Goal: Check status

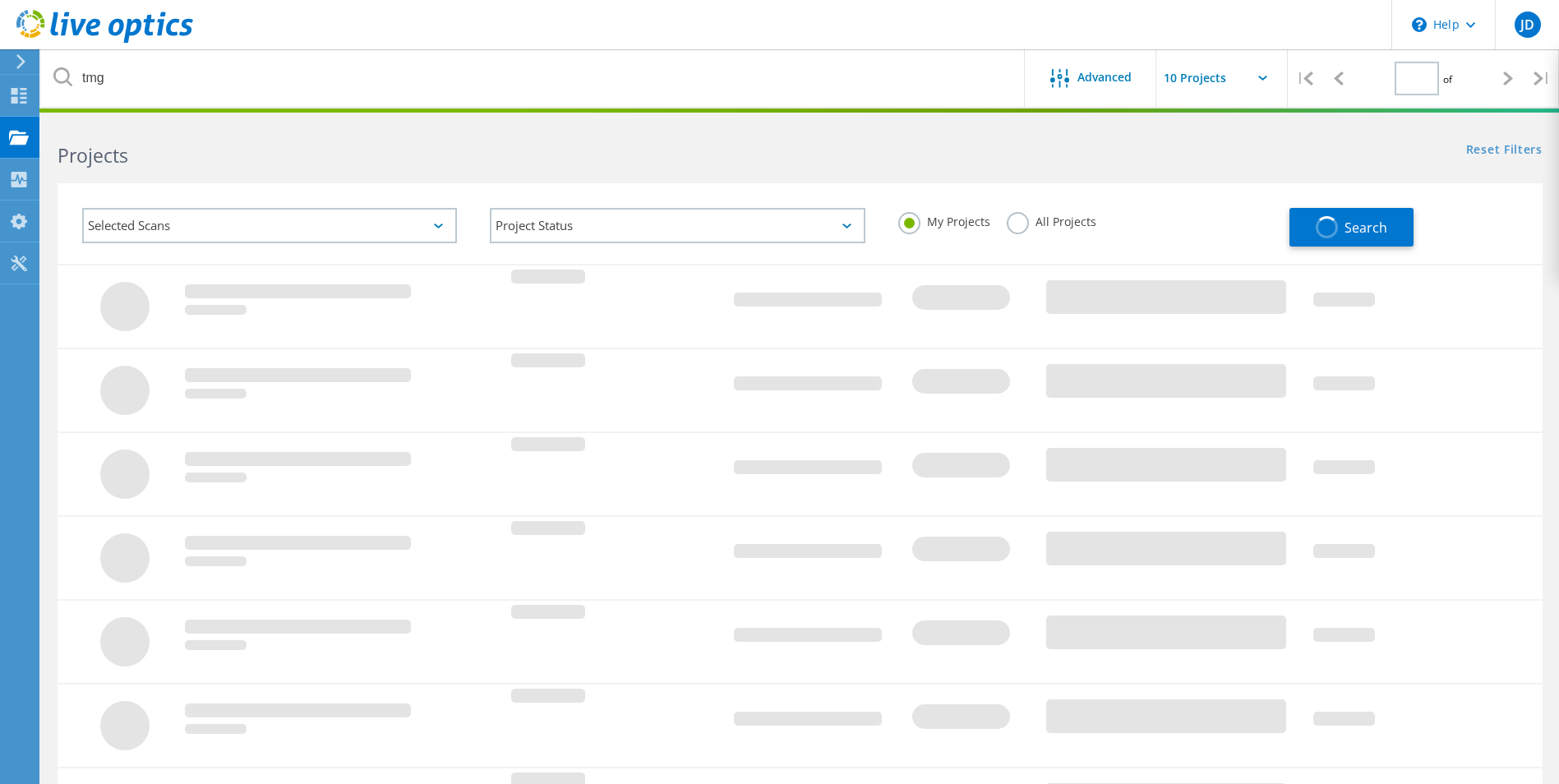
type input "2"
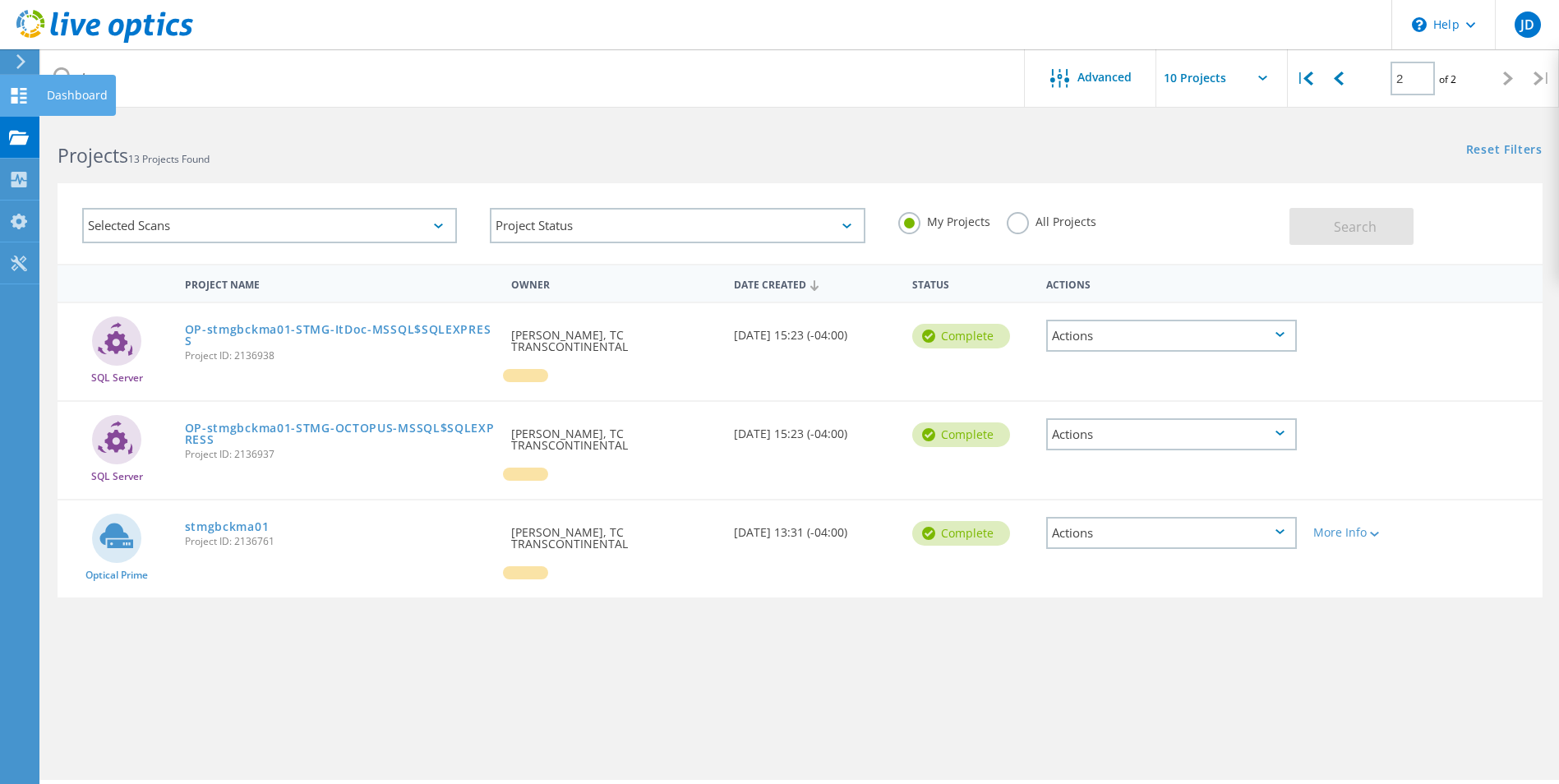
click at [24, 88] on use at bounding box center [19, 96] width 16 height 16
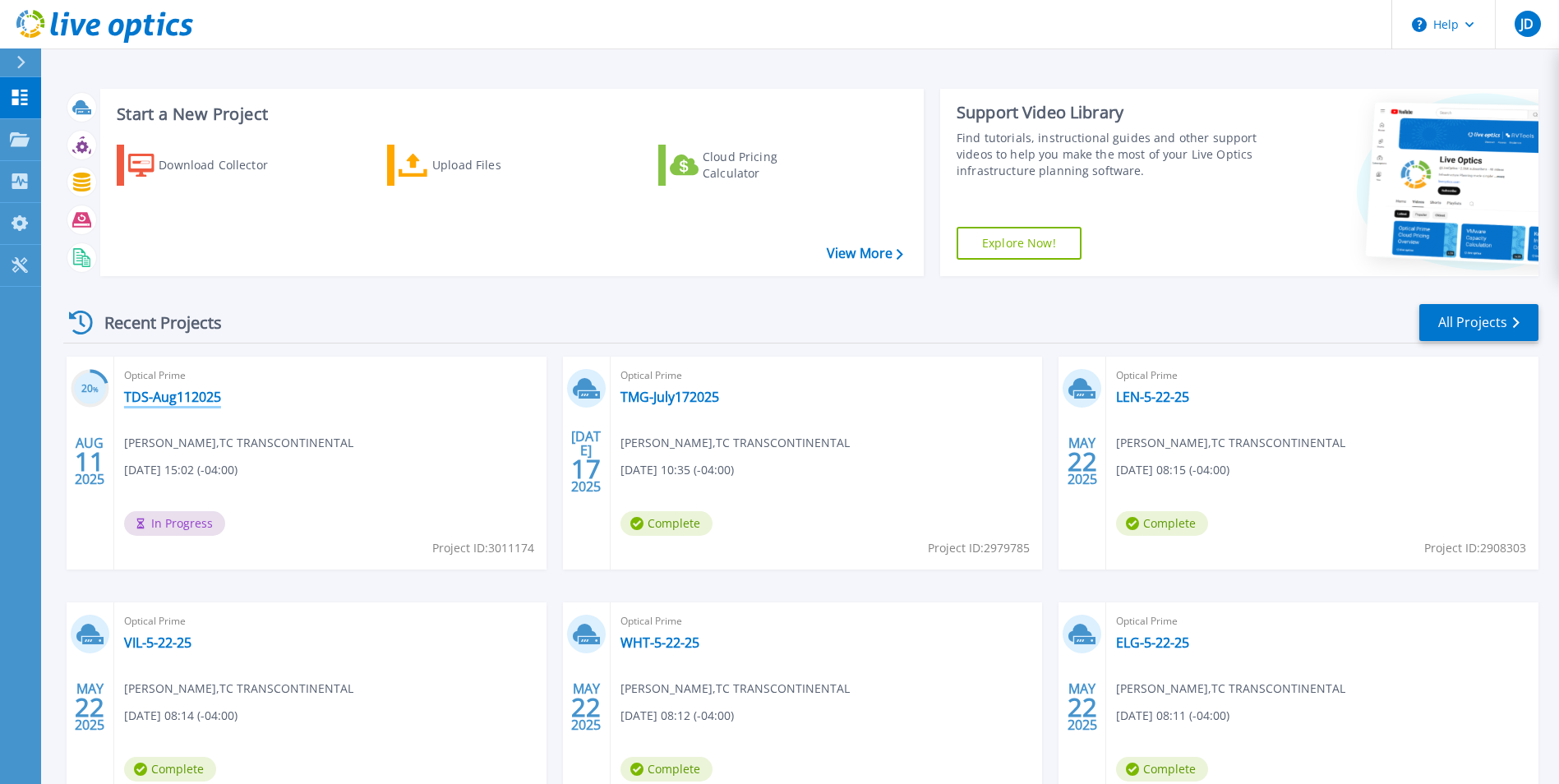
click at [165, 398] on link "TDS-Aug112025" at bounding box center [172, 397] width 97 height 17
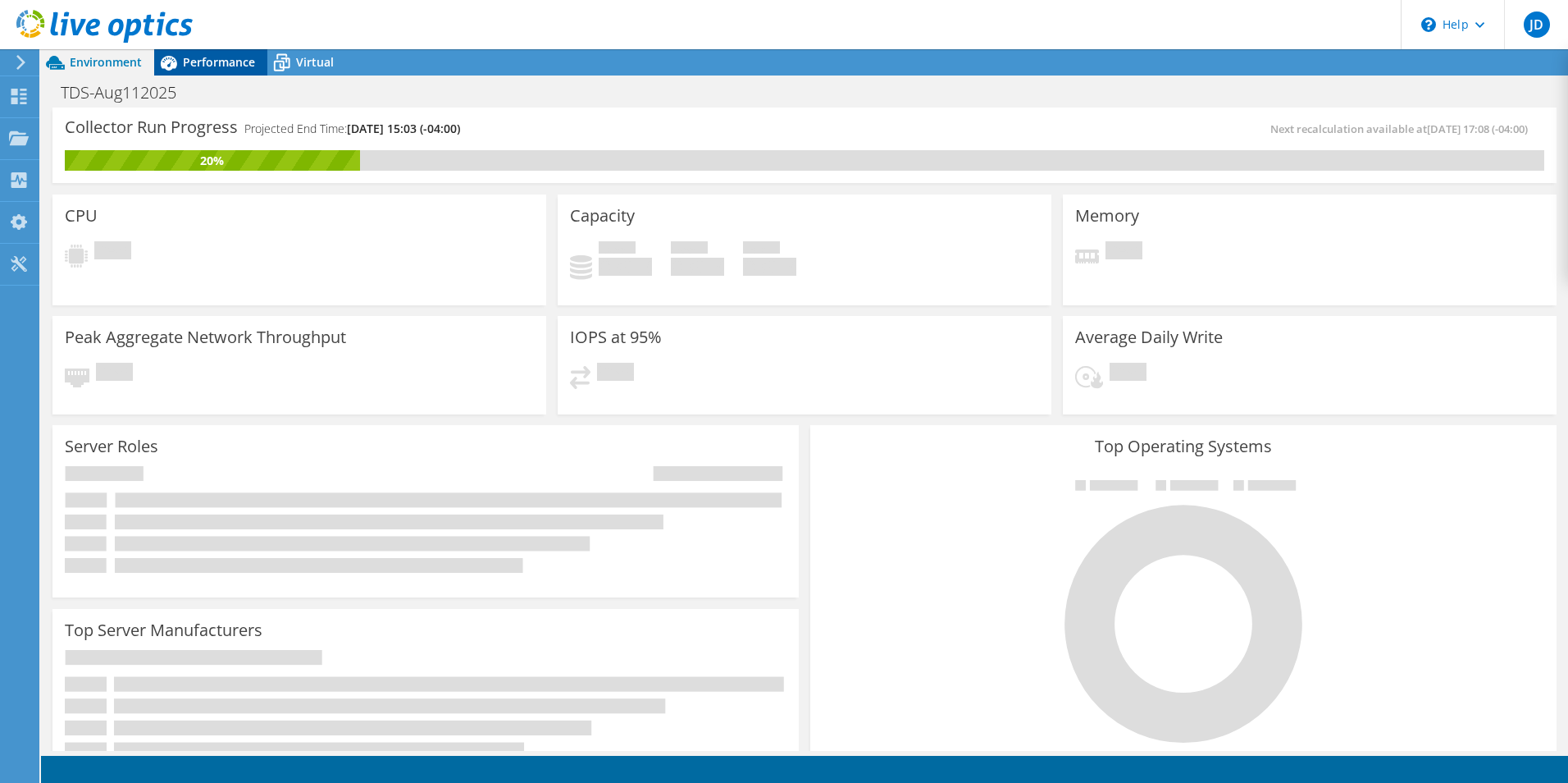
click at [218, 63] on span "Performance" at bounding box center [219, 62] width 73 height 16
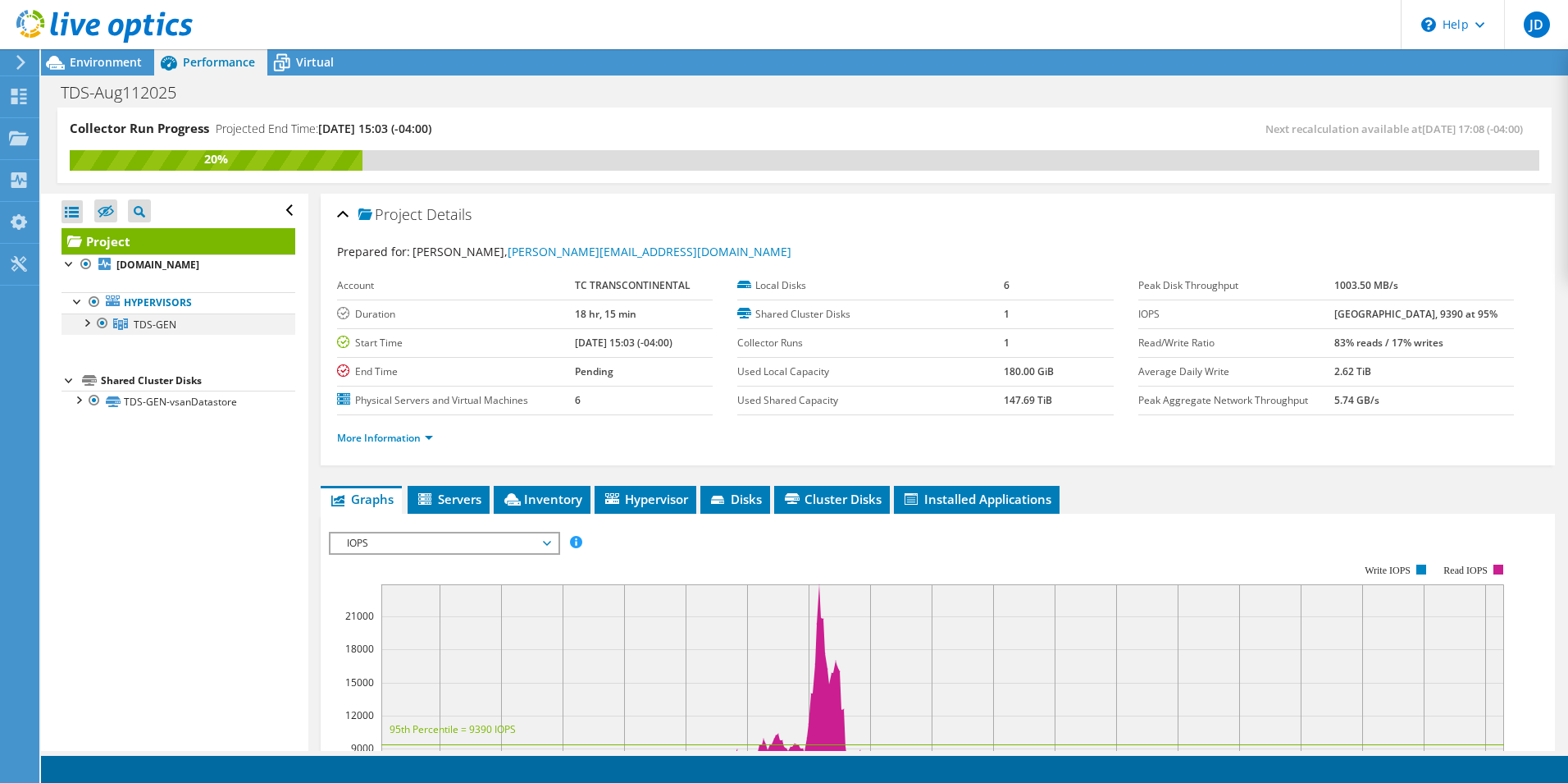
click at [85, 330] on div at bounding box center [87, 321] width 16 height 16
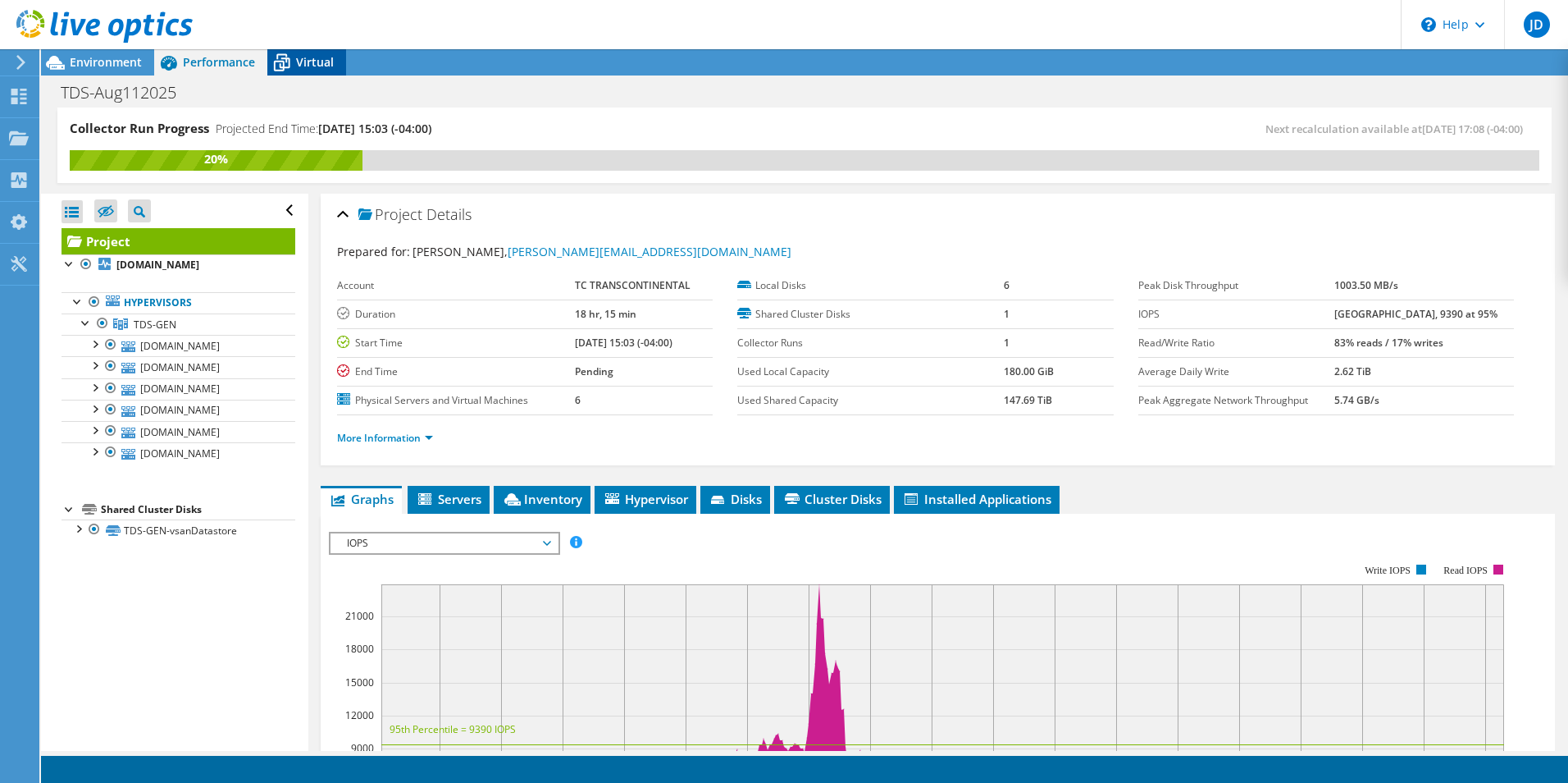
click at [312, 60] on span "Virtual" at bounding box center [315, 62] width 38 height 16
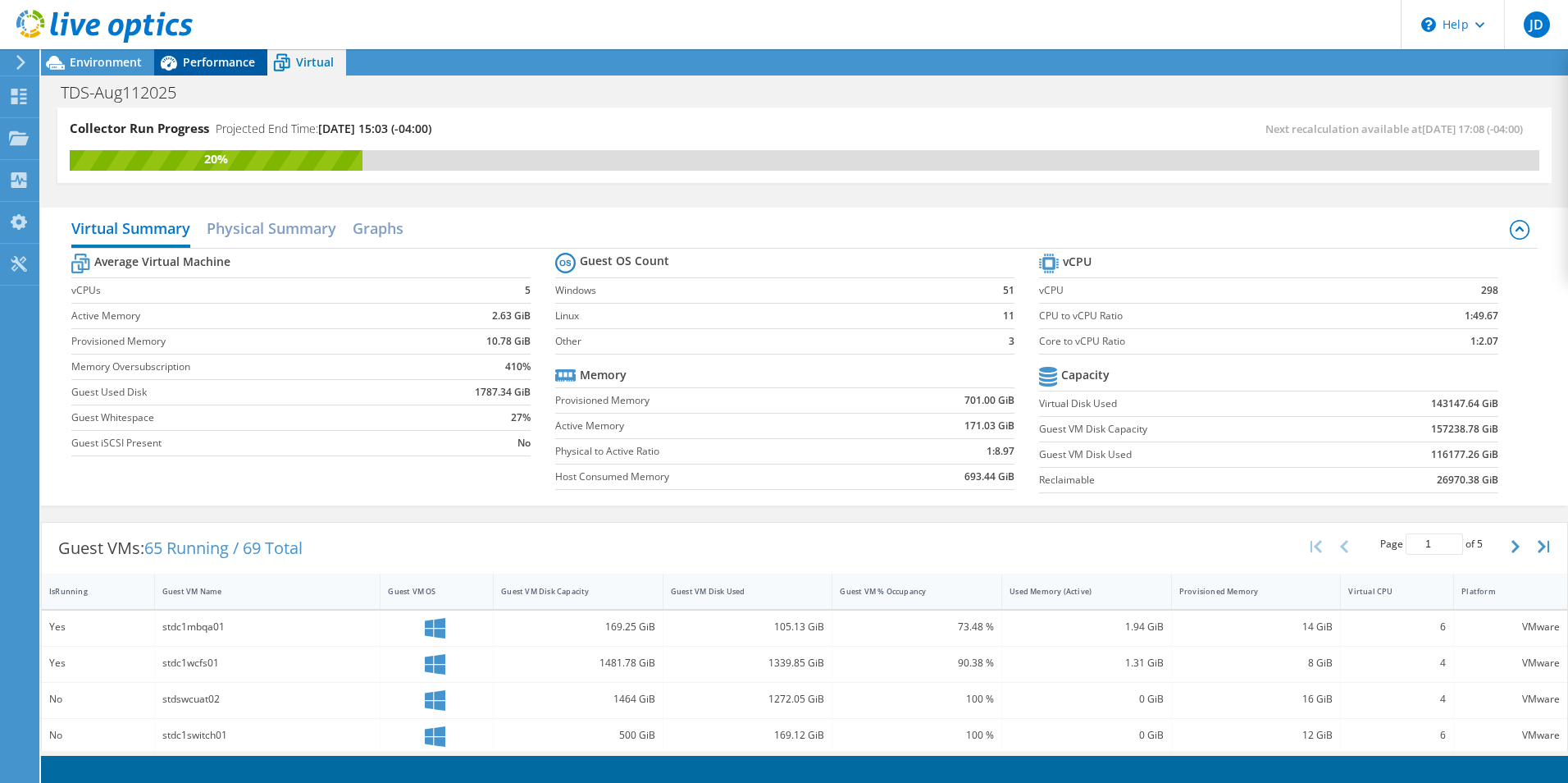
click at [195, 58] on span "Performance" at bounding box center [219, 62] width 73 height 16
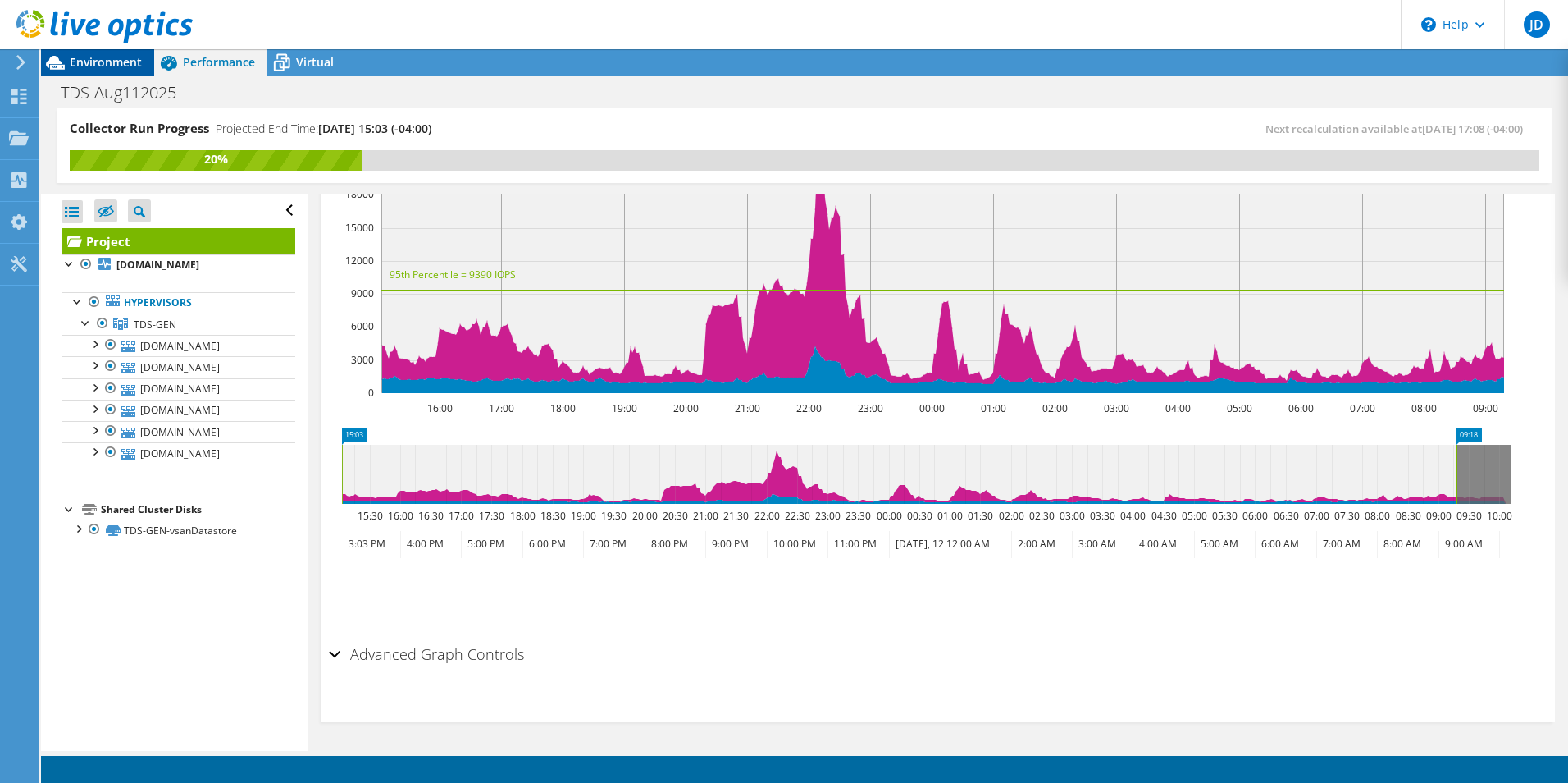
click at [117, 59] on span "Environment" at bounding box center [106, 62] width 73 height 16
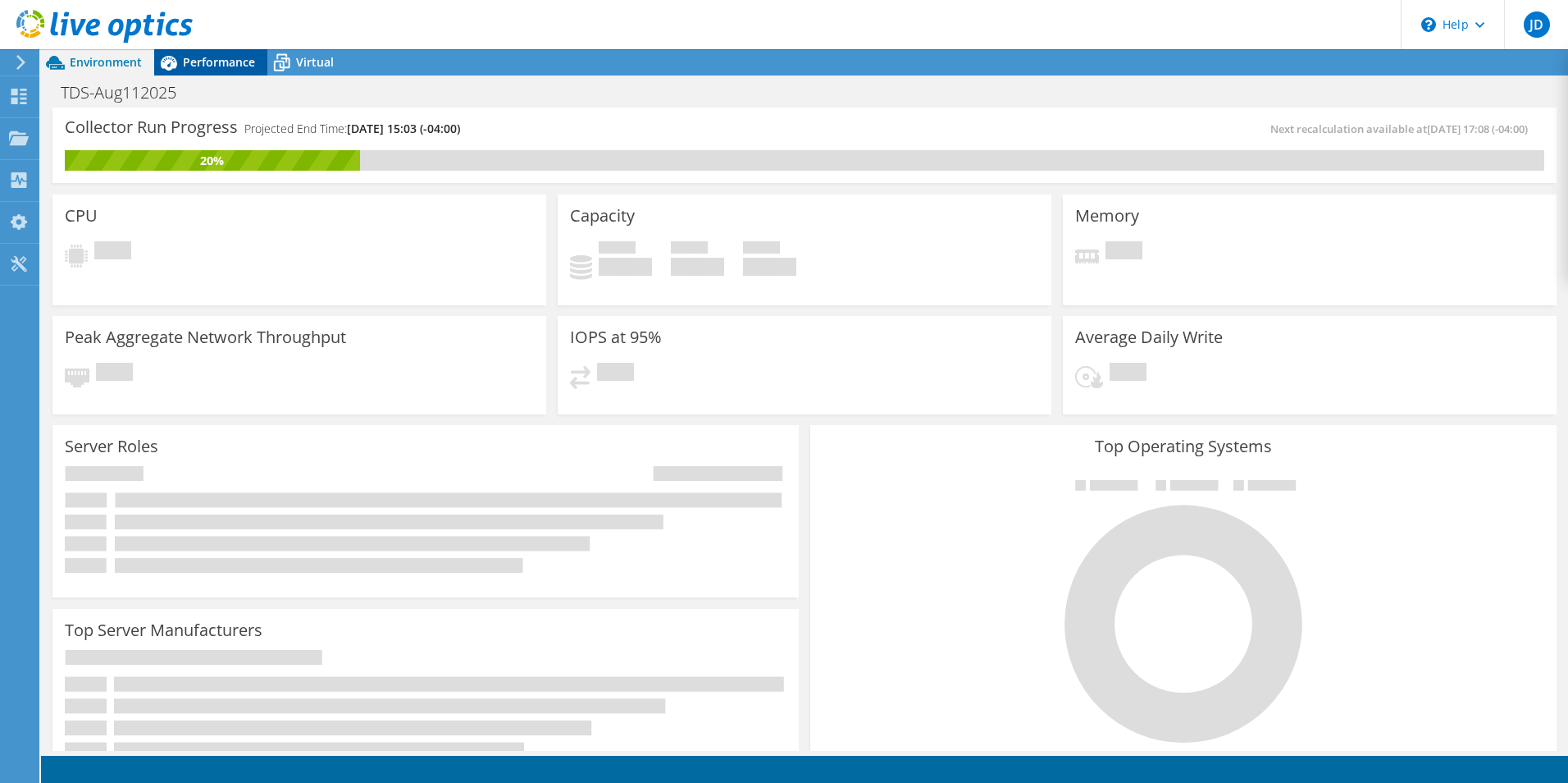
drag, startPoint x: 200, startPoint y: 65, endPoint x: 213, endPoint y: 63, distance: 13.2
click at [201, 64] on span "Performance" at bounding box center [219, 62] width 73 height 16
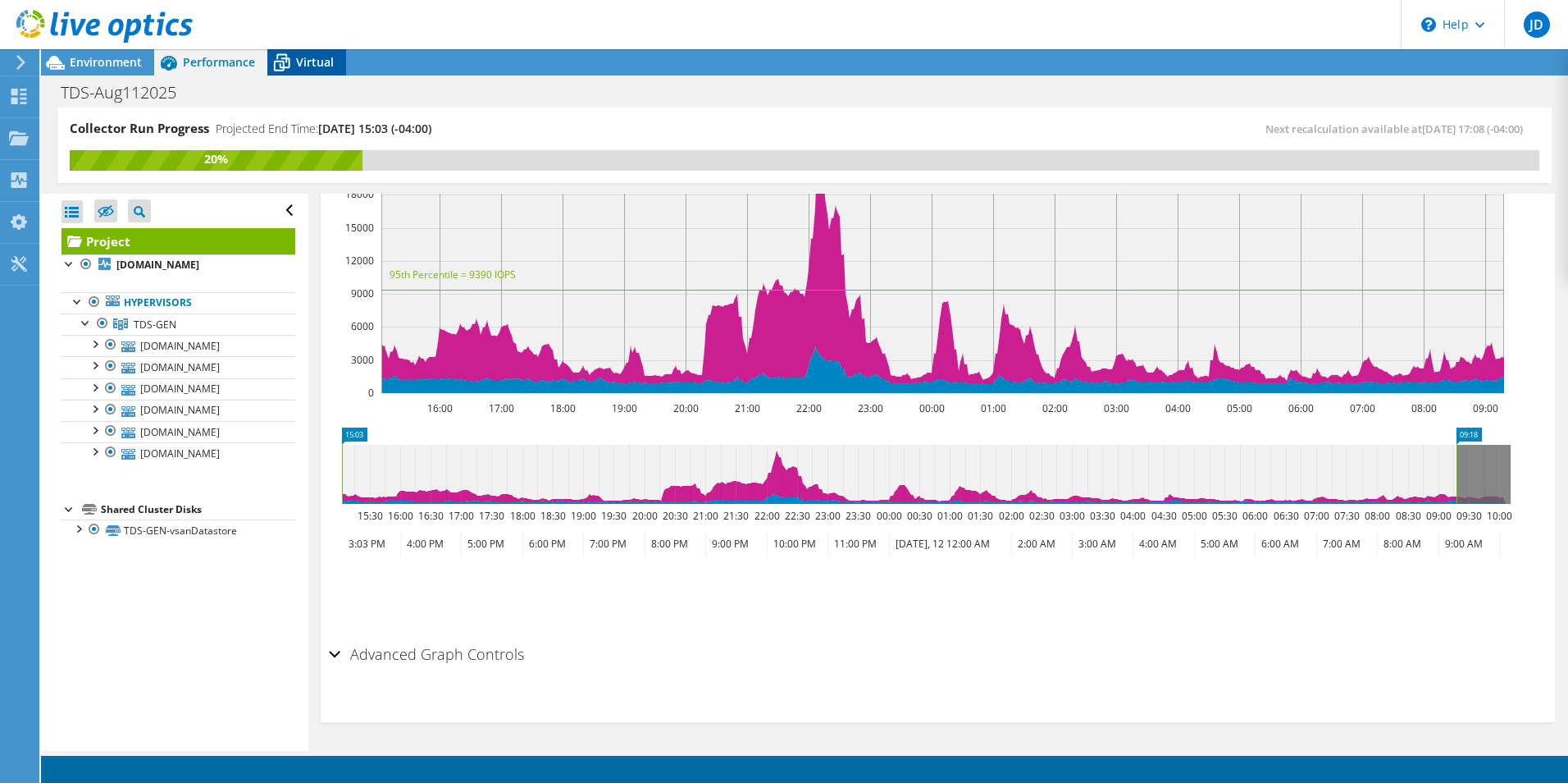
click at [305, 56] on span "Virtual" at bounding box center [315, 62] width 38 height 16
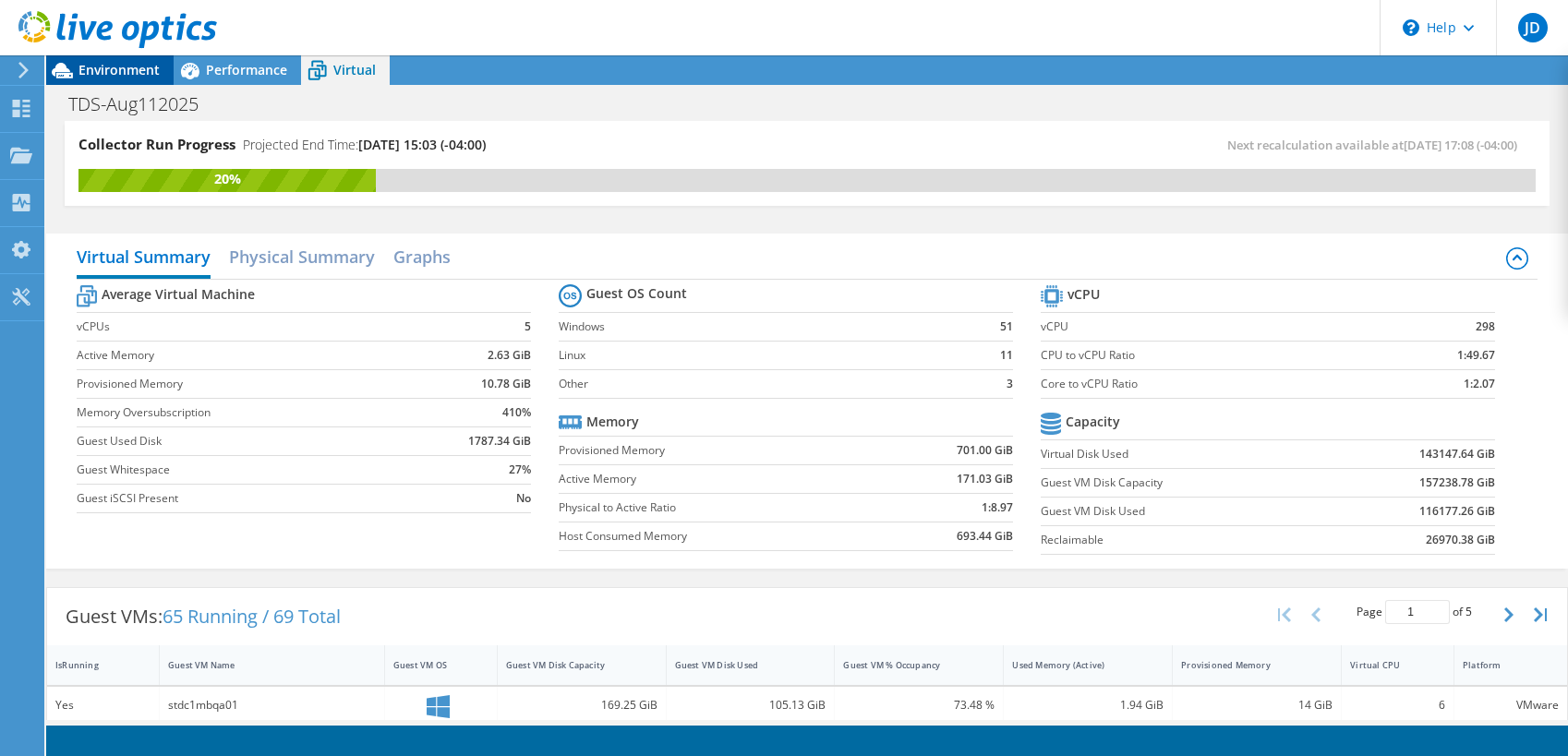
click at [129, 77] on span "Environment" at bounding box center [120, 70] width 82 height 18
